Goal: Find specific page/section: Find specific page/section

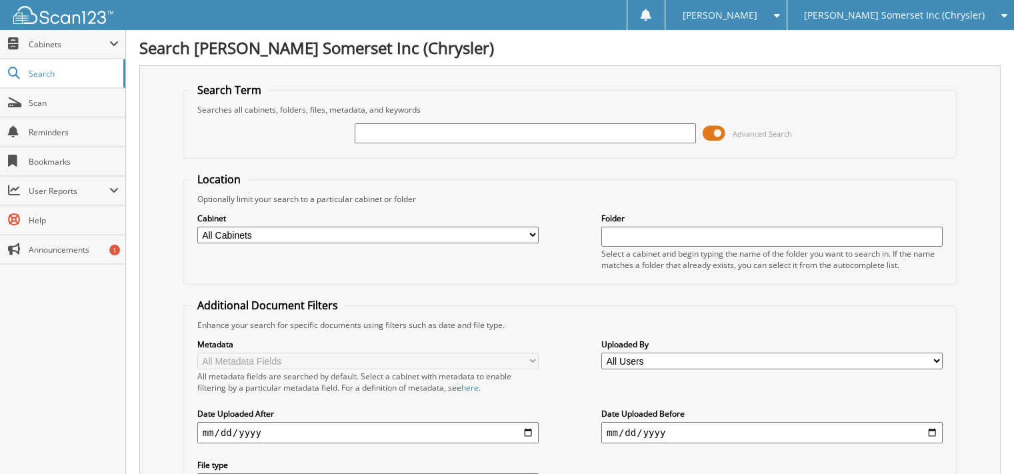
click at [463, 137] on input "text" at bounding box center [525, 133] width 341 height 20
type input "[PERSON_NAME]"
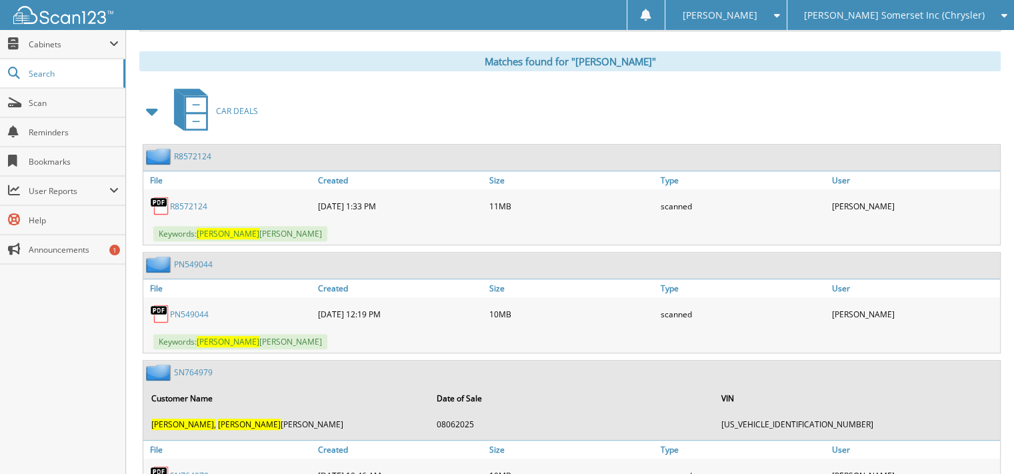
scroll to position [667, 0]
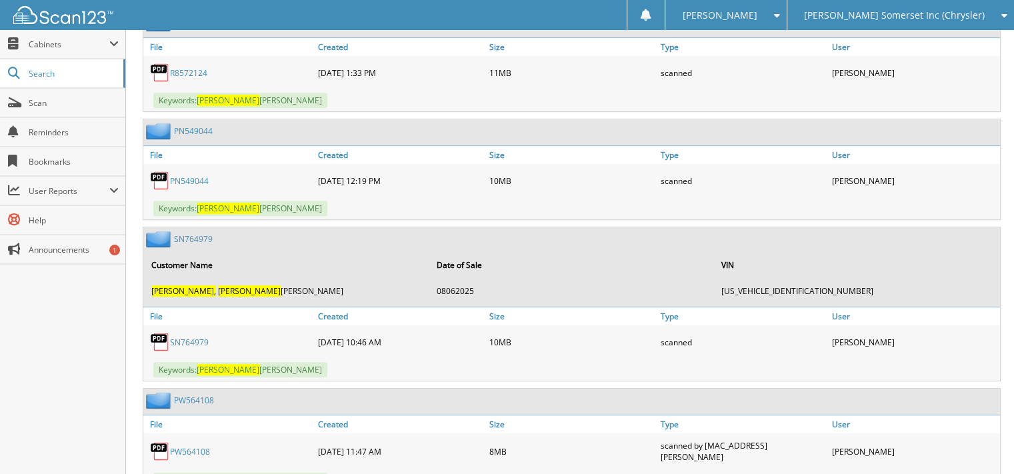
click at [197, 337] on link "SN764979" at bounding box center [189, 342] width 39 height 11
click at [920, 17] on span "[PERSON_NAME] Somerset Inc (Chrysler)" at bounding box center [894, 15] width 181 height 8
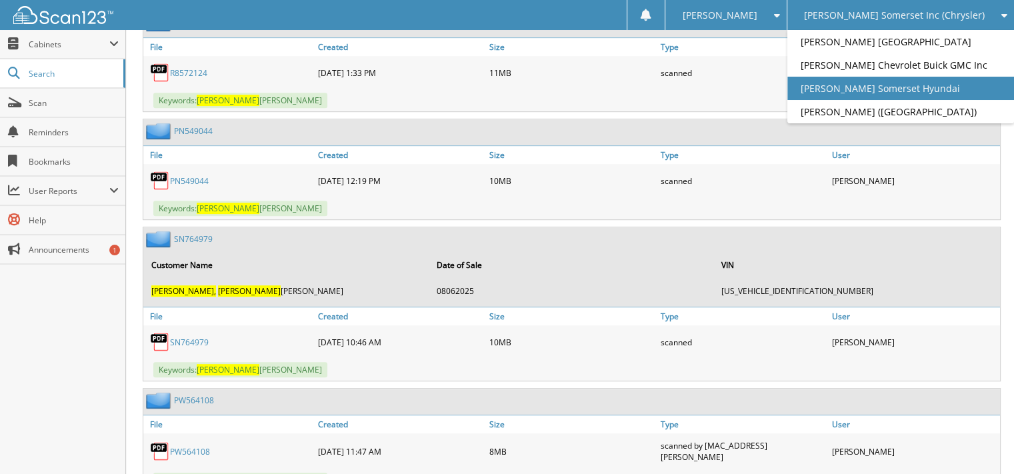
click at [925, 87] on link "[PERSON_NAME] Somerset Hyundai" at bounding box center [900, 88] width 227 height 23
